Goal: Transaction & Acquisition: Book appointment/travel/reservation

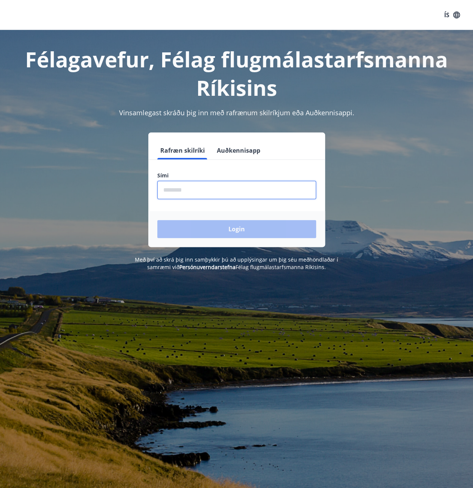
click at [183, 190] on input "phone" at bounding box center [236, 190] width 159 height 18
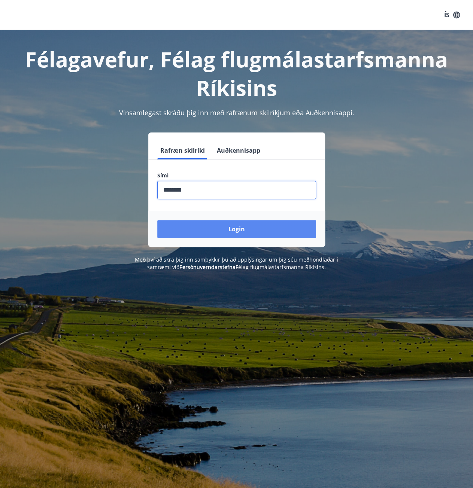
type input "********"
click at [261, 233] on button "Login" at bounding box center [236, 229] width 159 height 18
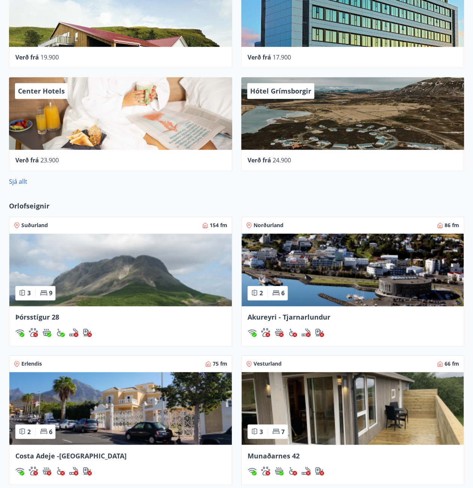
scroll to position [337, 0]
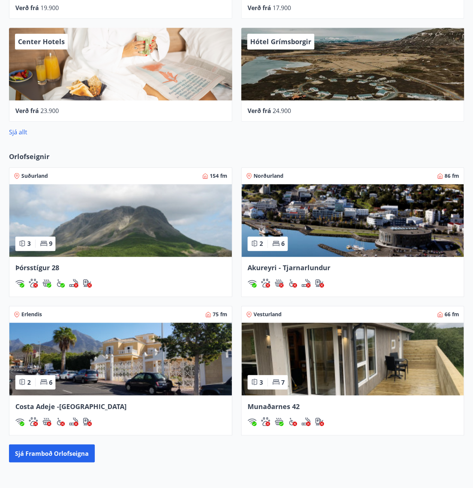
click at [291, 267] on span "Akureyri - Tjarnarlundur" at bounding box center [289, 267] width 83 height 9
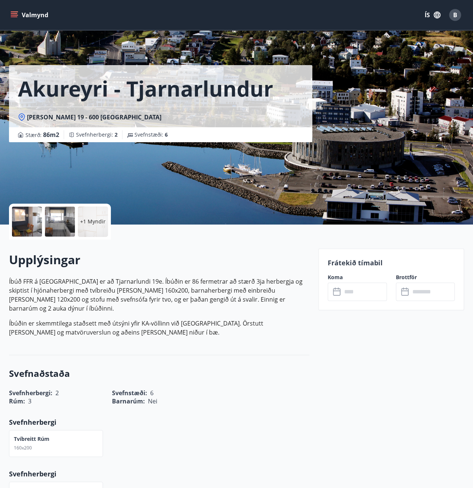
click at [357, 291] on input "text" at bounding box center [364, 292] width 45 height 18
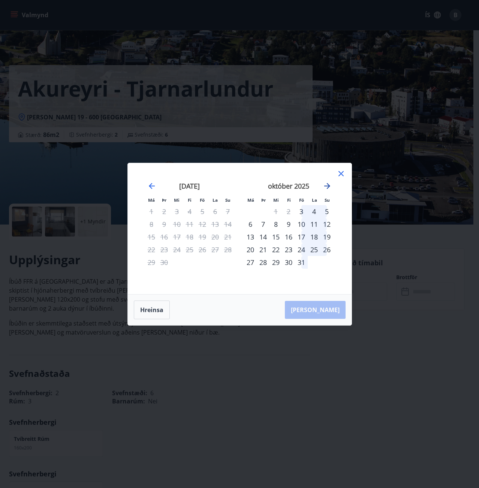
click at [327, 184] on icon "Move forward to switch to the next month." at bounding box center [326, 186] width 9 height 9
click at [288, 250] on div "19" at bounding box center [288, 249] width 13 height 13
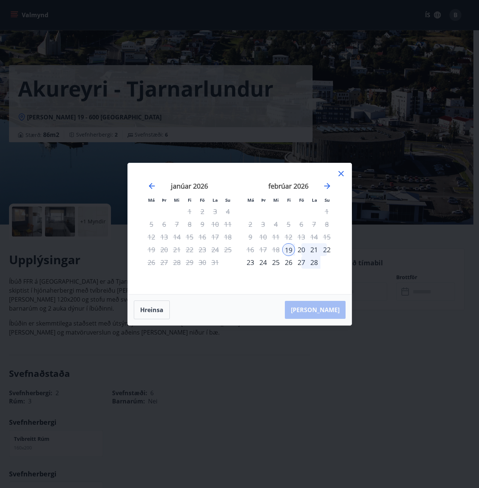
click at [252, 264] on div "23" at bounding box center [250, 262] width 13 height 13
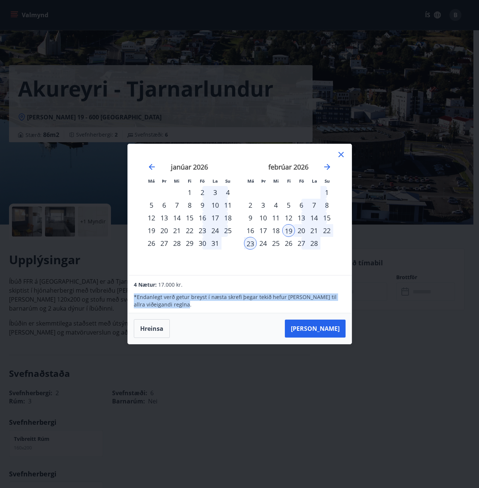
drag, startPoint x: 177, startPoint y: 308, endPoint x: 130, endPoint y: 296, distance: 47.8
click at [130, 296] on div "4 Nætur: 17.000 kr. * Endanlegt verð getur breyst í næsta skrefi þegar tekið he…" at bounding box center [239, 295] width 223 height 38
click at [187, 308] on p "* Endanlegt verð getur breyst í næsta skrefi þegar tekið hefur verið tillit til…" at bounding box center [239, 301] width 211 height 15
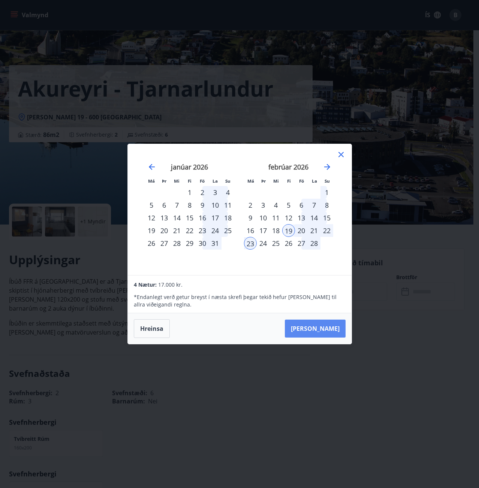
click at [320, 329] on button "Taka Frá" at bounding box center [315, 329] width 61 height 18
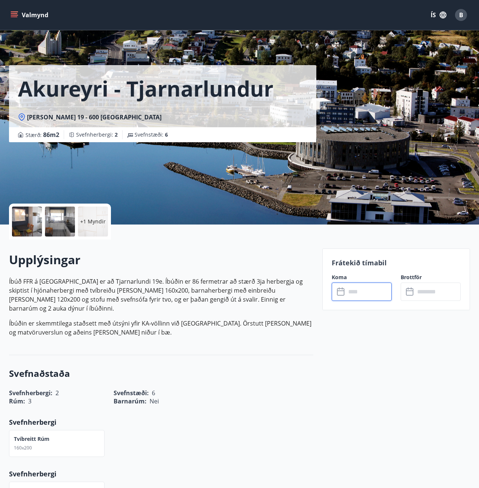
type input "******"
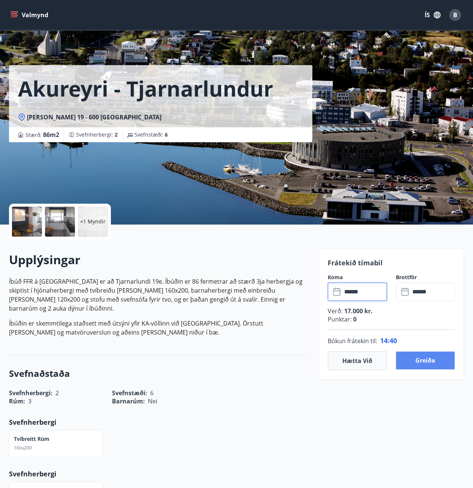
click at [425, 364] on button "Greiða" at bounding box center [425, 361] width 59 height 18
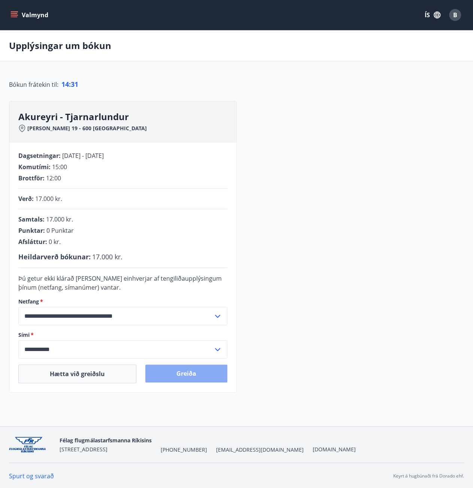
click at [197, 376] on button "Greiða" at bounding box center [186, 374] width 82 height 18
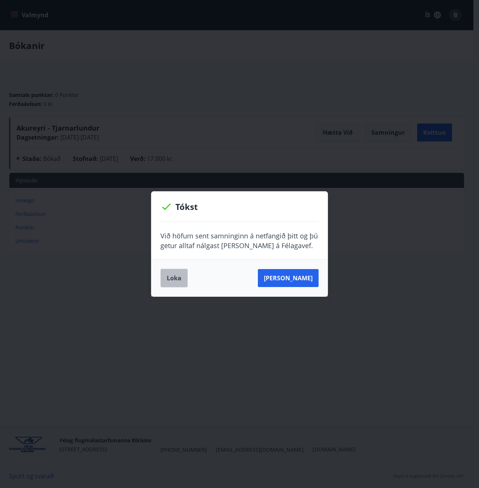
click at [176, 281] on button "Loka" at bounding box center [173, 278] width 27 height 19
